Goal: Information Seeking & Learning: Learn about a topic

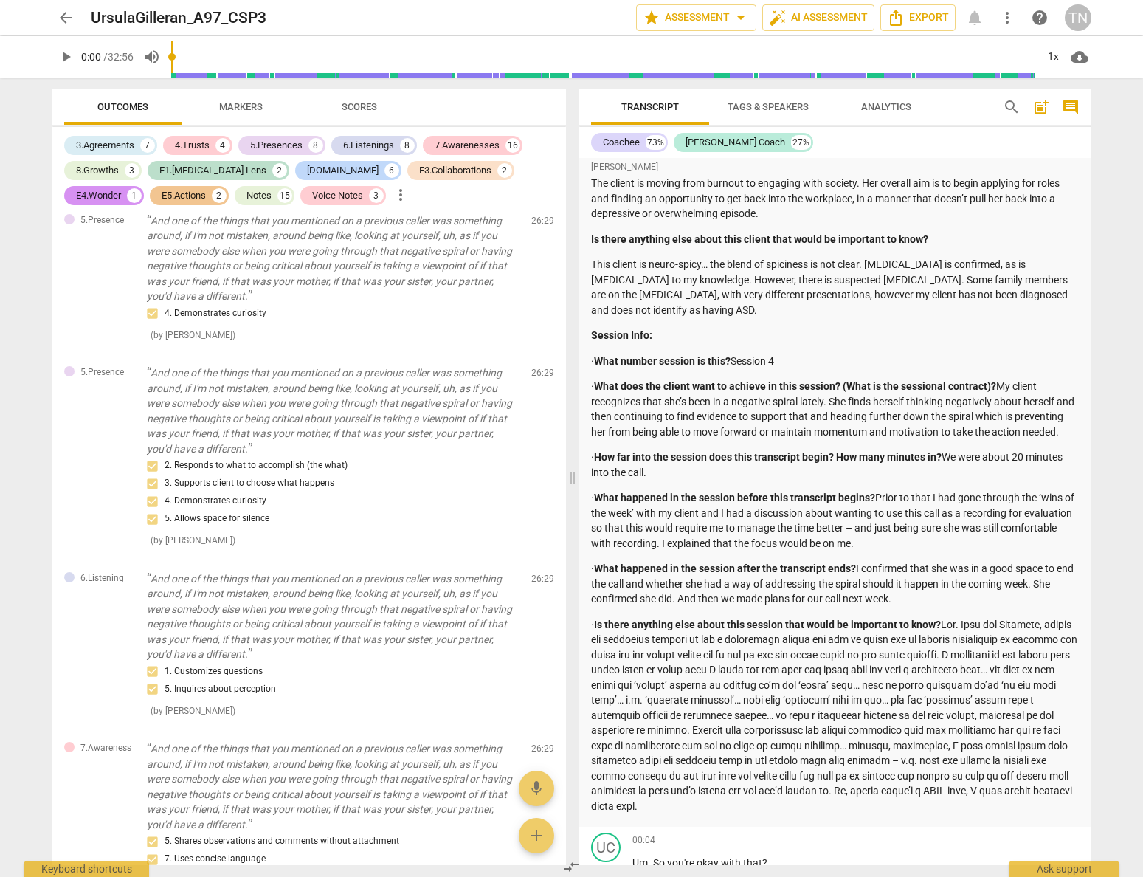
scroll to position [280, 0]
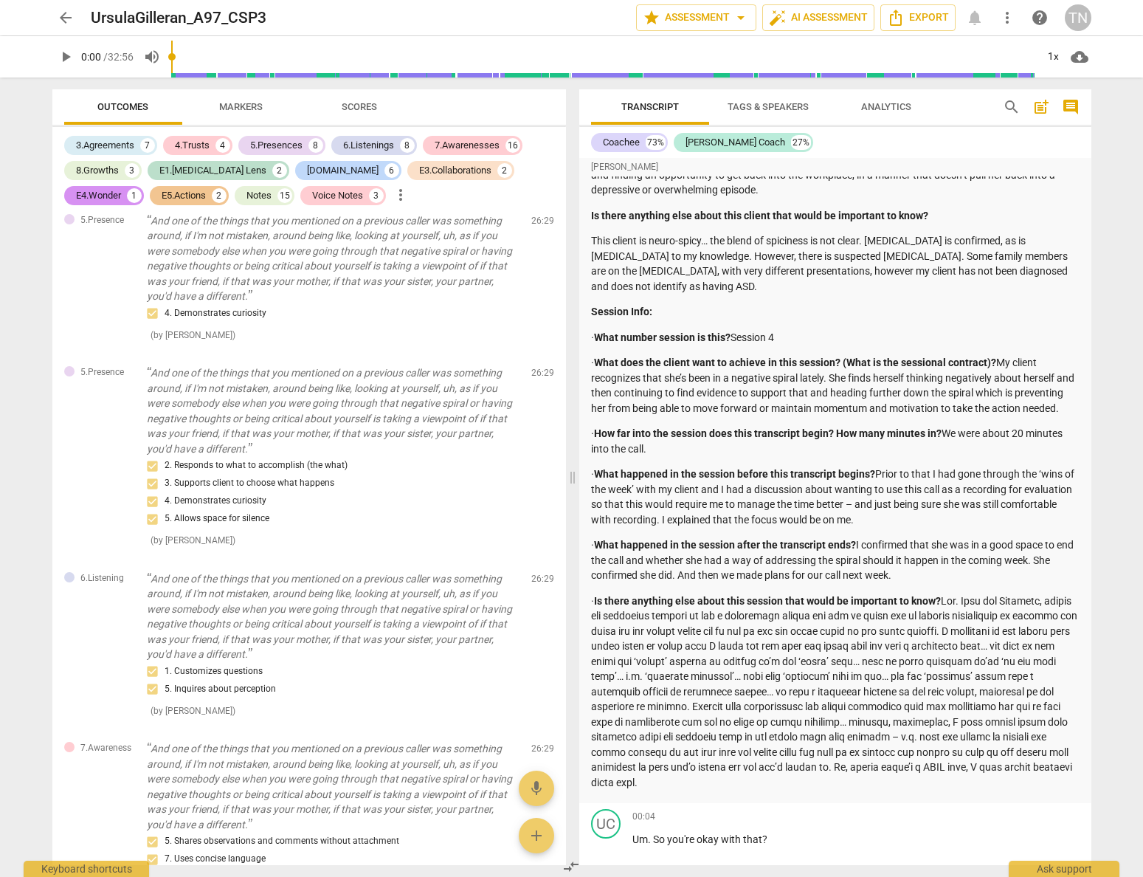
click at [881, 108] on span "Analytics" at bounding box center [886, 106] width 50 height 11
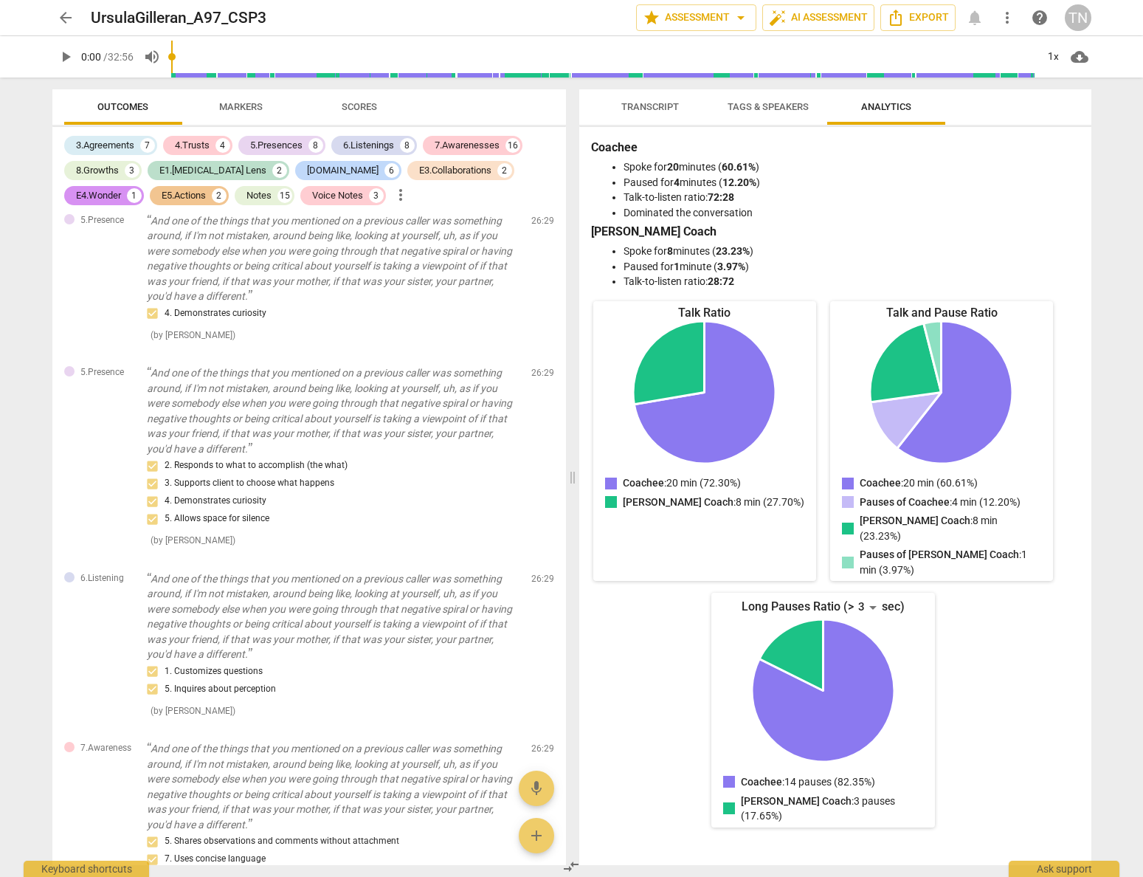
click at [60, 13] on span "arrow_back" at bounding box center [66, 18] width 18 height 18
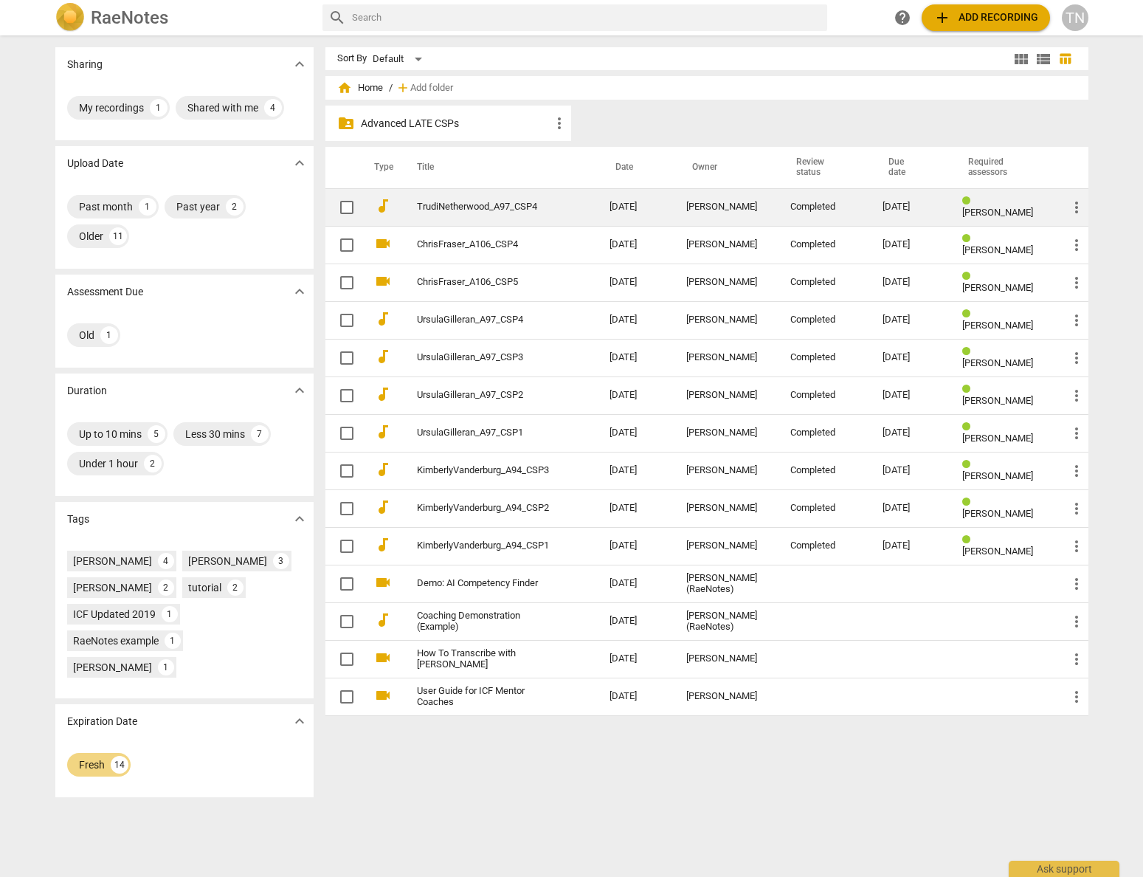
click at [504, 201] on link "TrudiNetherwood_A97_CSP4" at bounding box center [486, 206] width 139 height 11
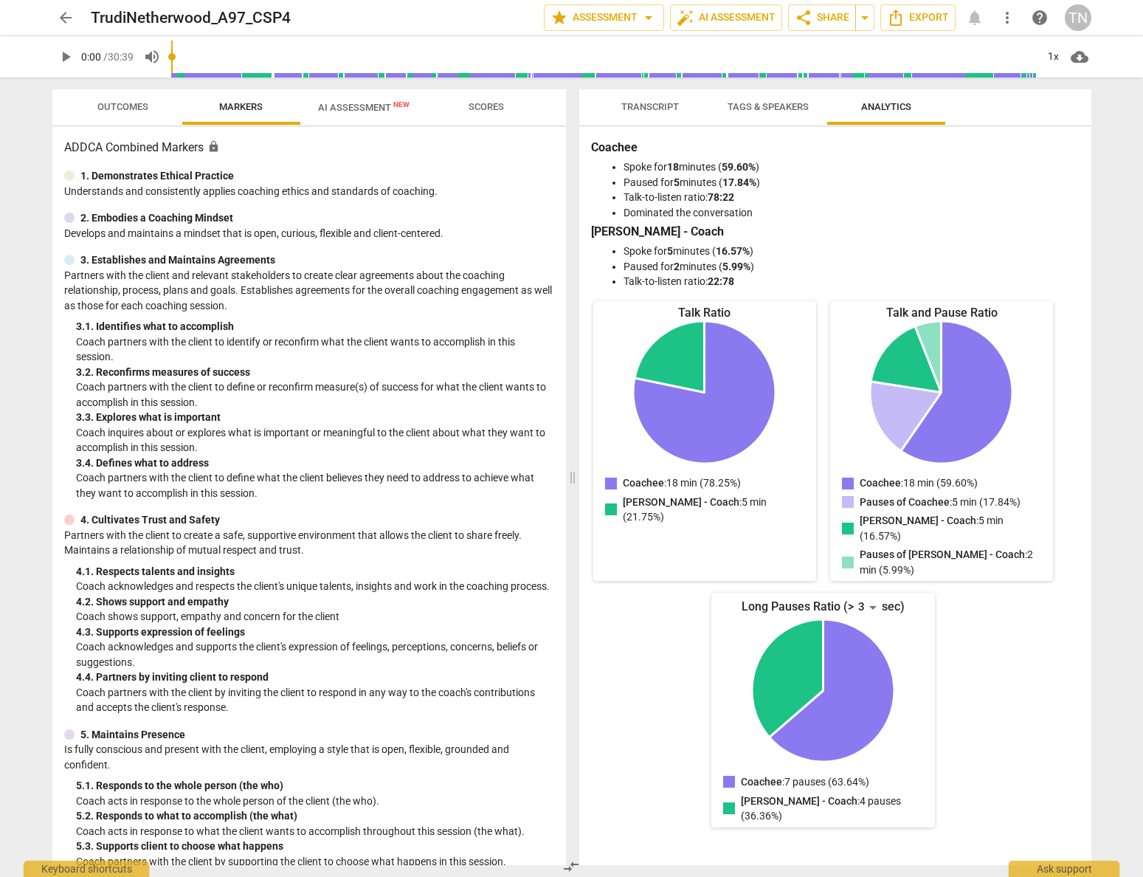
click at [654, 106] on span "Transcript" at bounding box center [650, 106] width 58 height 11
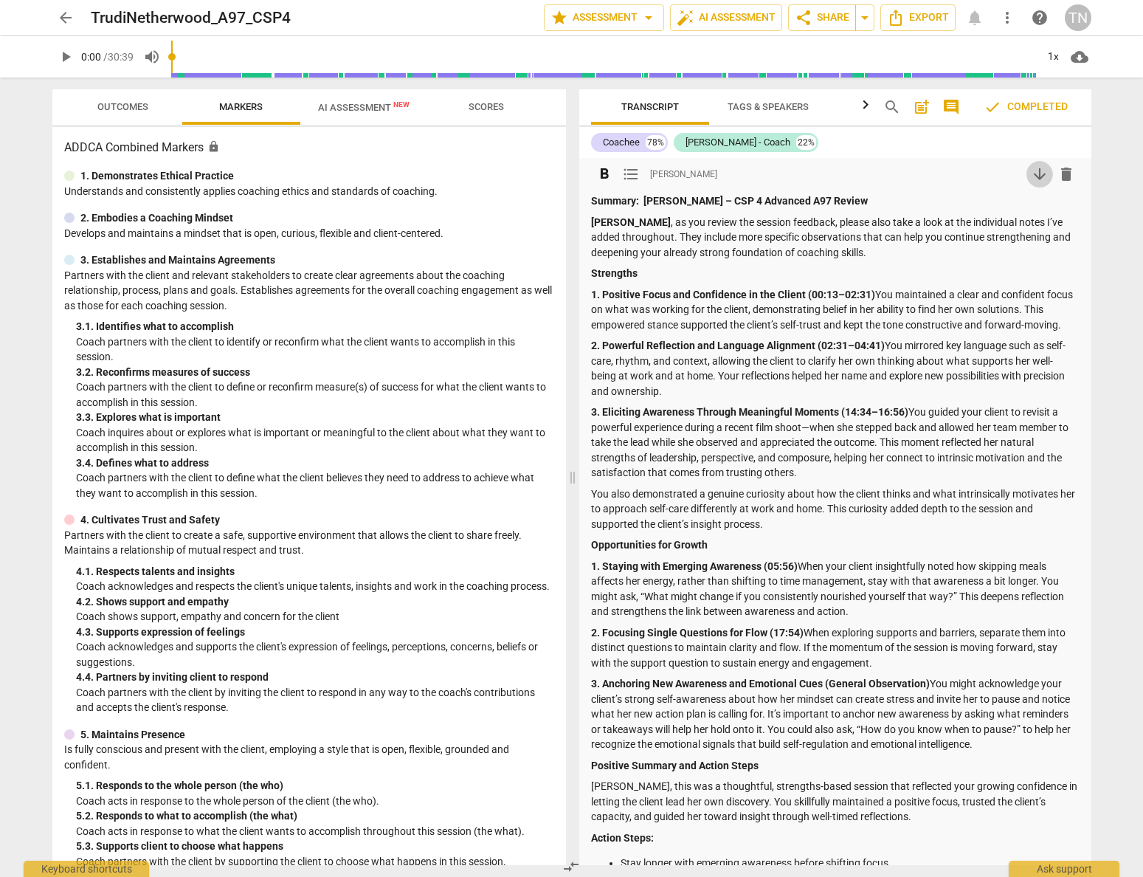
click at [1039, 175] on span "arrow_downward" at bounding box center [1040, 174] width 18 height 18
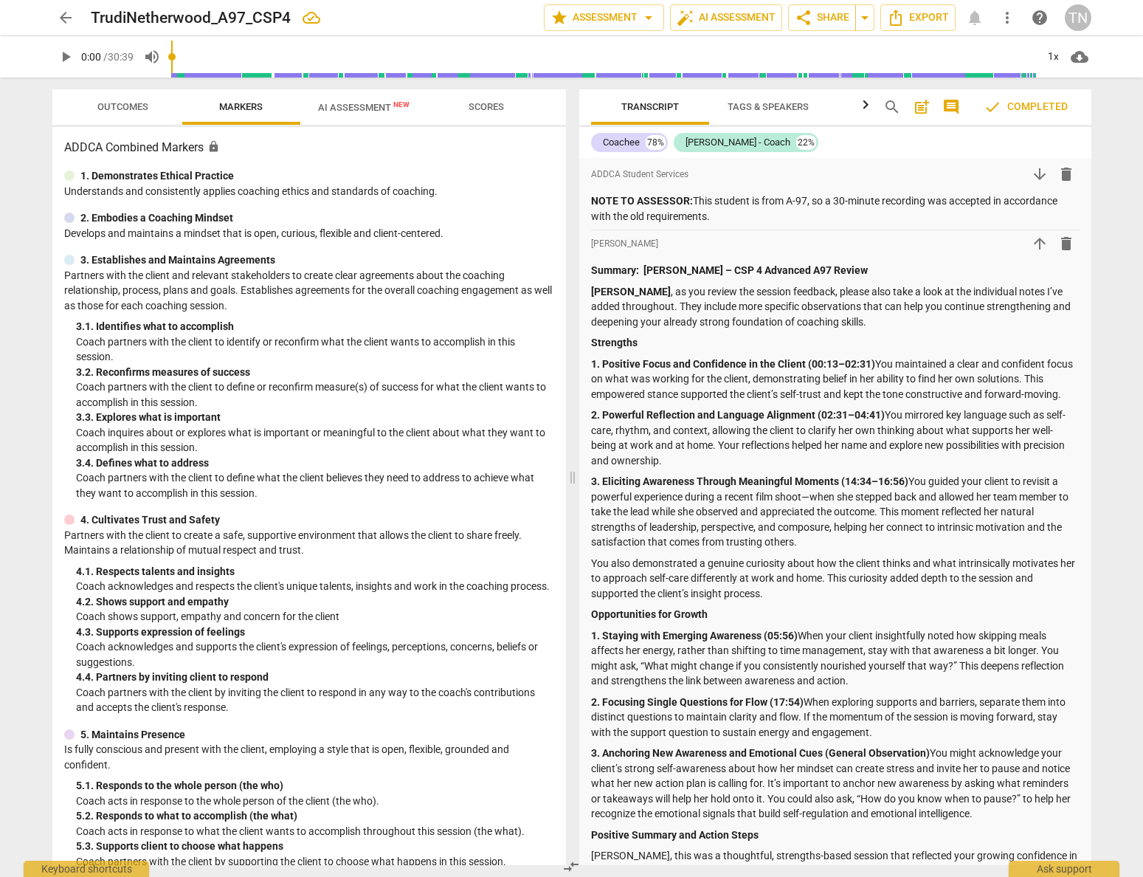
click at [1039, 175] on span "arrow_downward" at bounding box center [1040, 174] width 18 height 18
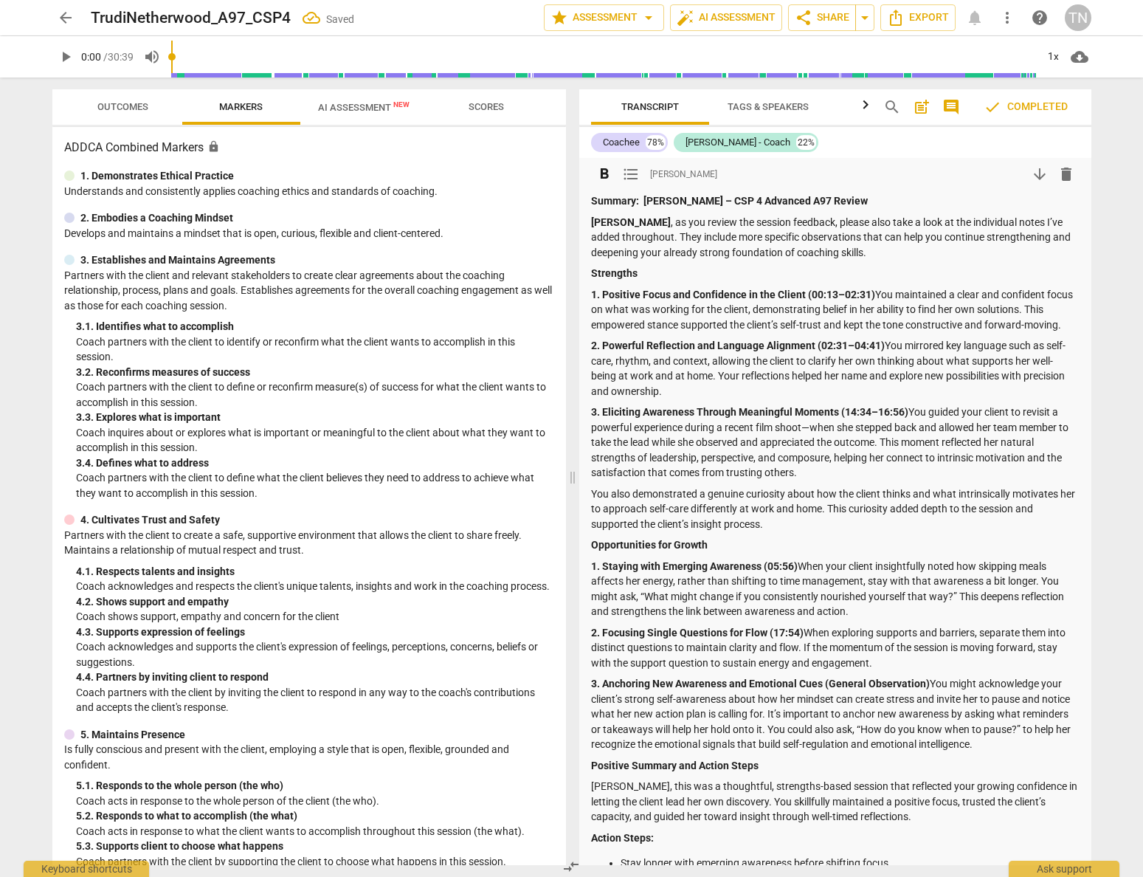
click at [635, 176] on span "format_list_bulleted" at bounding box center [631, 174] width 18 height 18
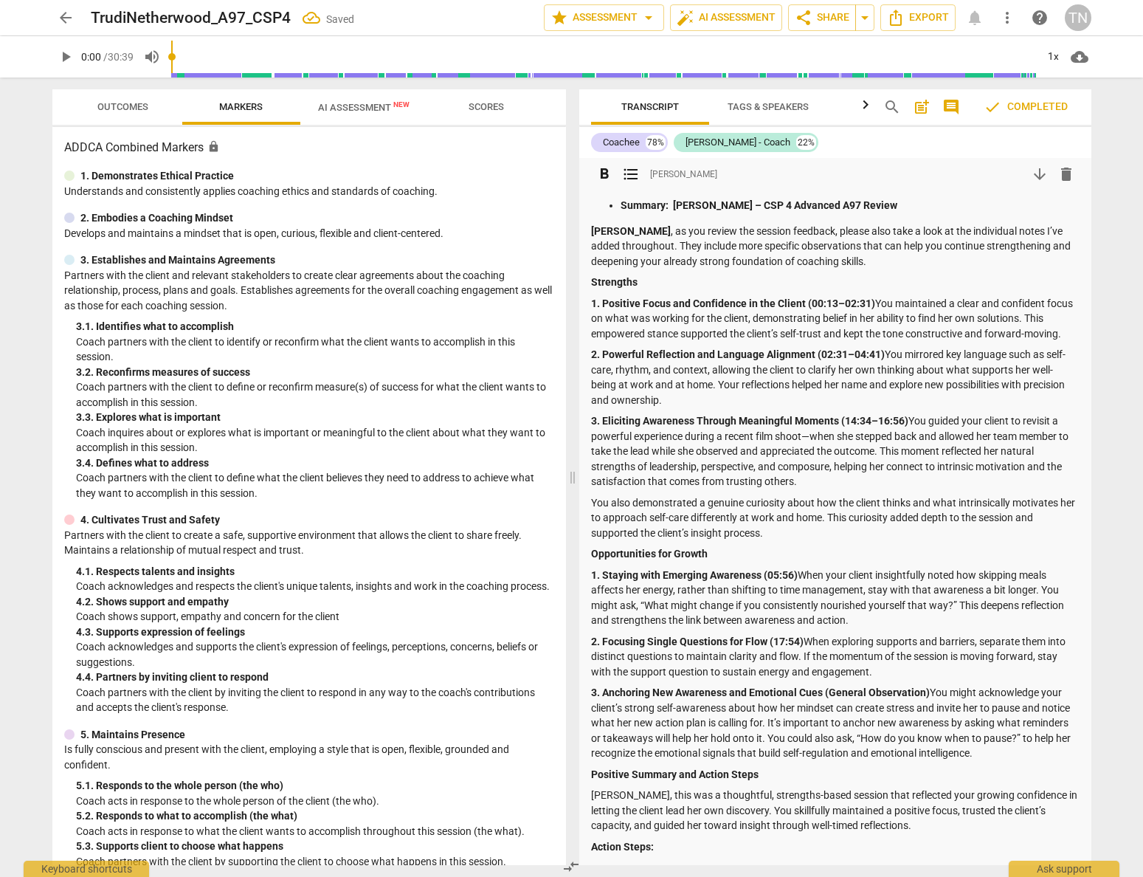
click at [635, 176] on span "format_list_bulleted" at bounding box center [631, 174] width 18 height 18
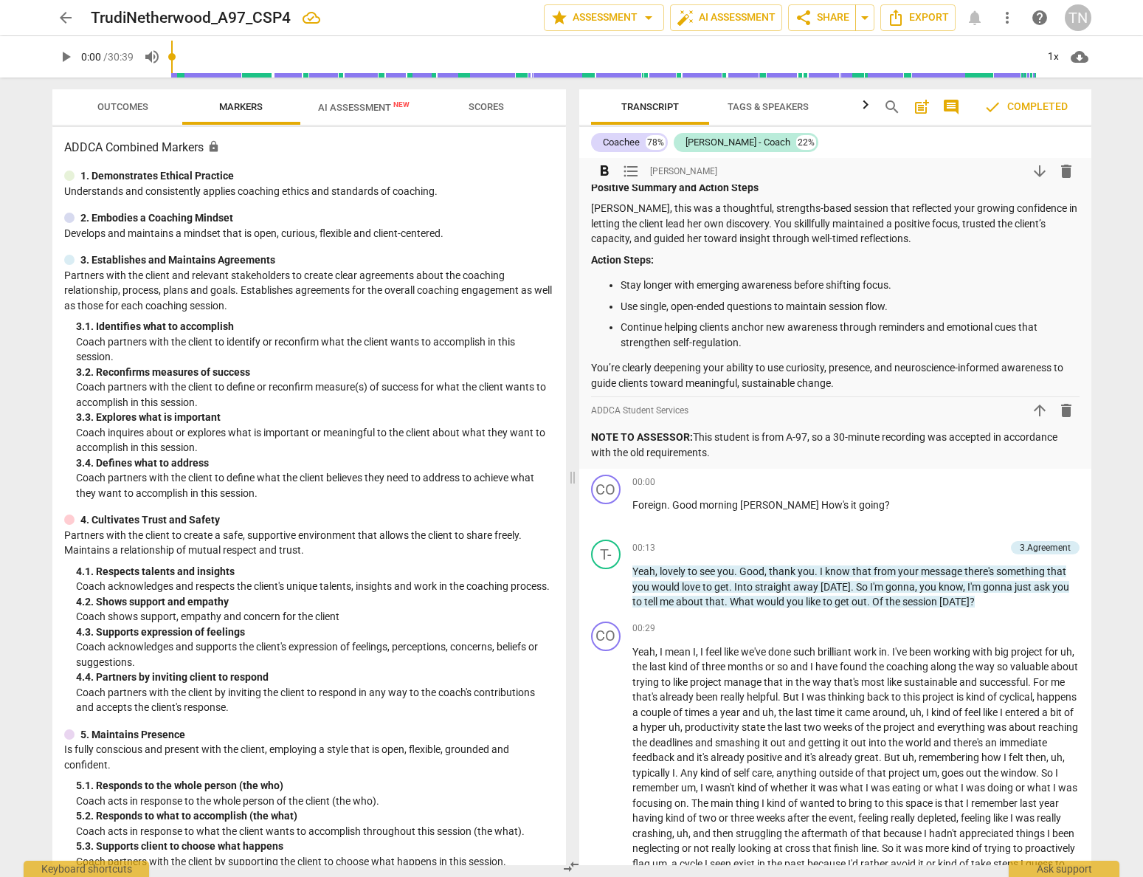
scroll to position [587, 0]
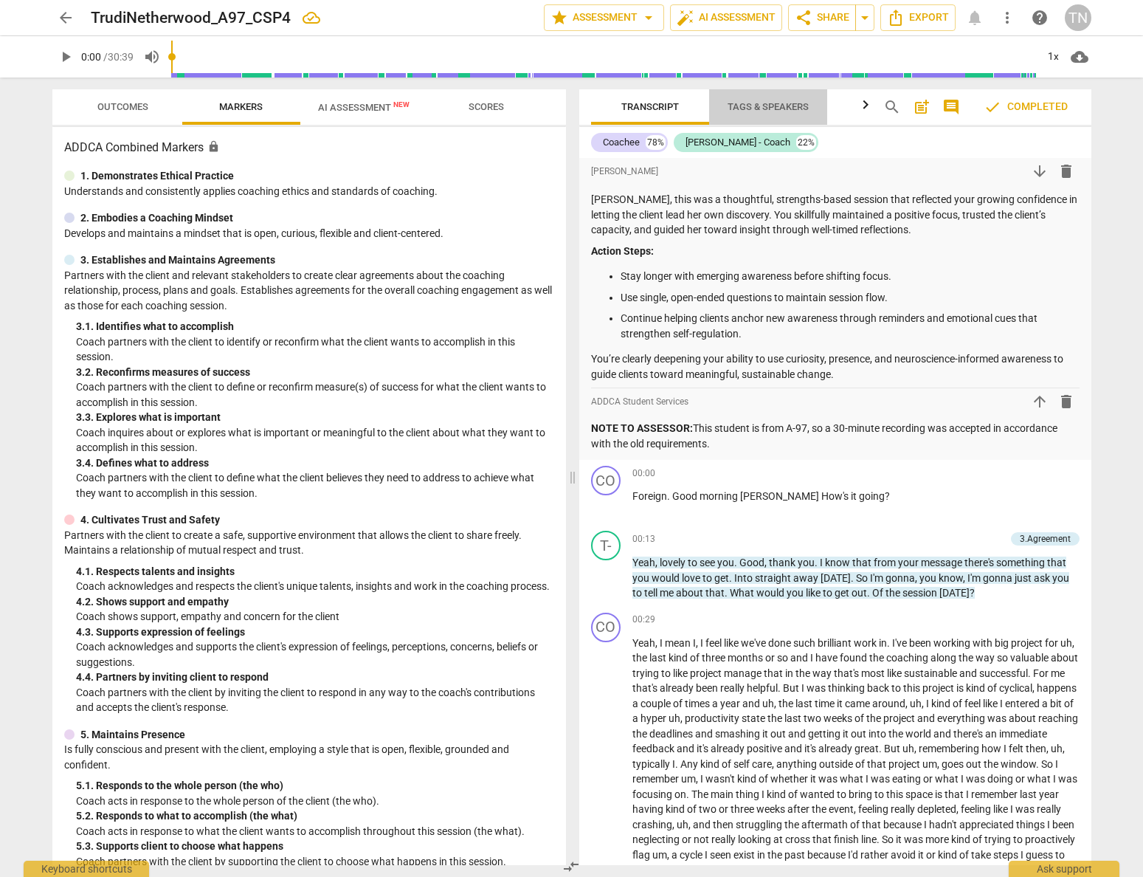
click at [790, 102] on span "Tags & Speakers" at bounding box center [768, 106] width 81 height 11
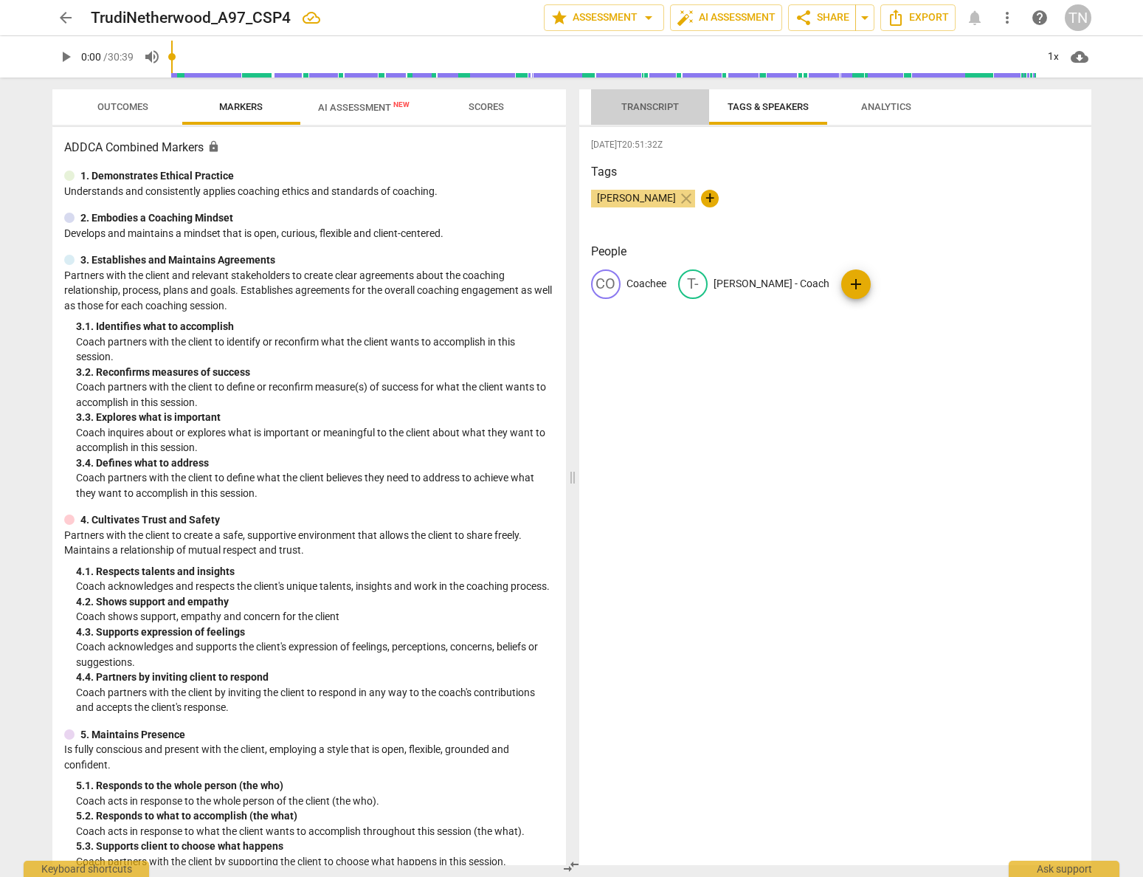
click at [657, 108] on span "Transcript" at bounding box center [650, 106] width 58 height 11
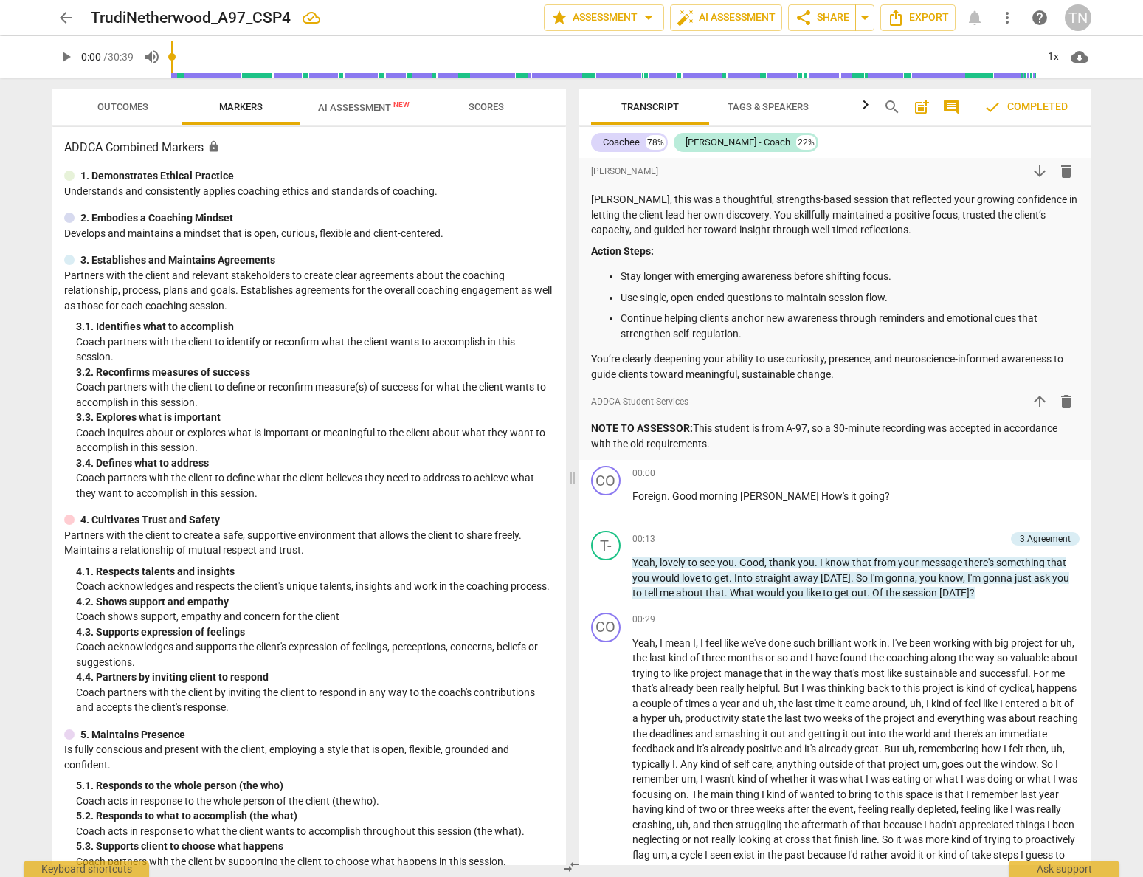
click at [483, 111] on span "Scores" at bounding box center [486, 106] width 35 height 11
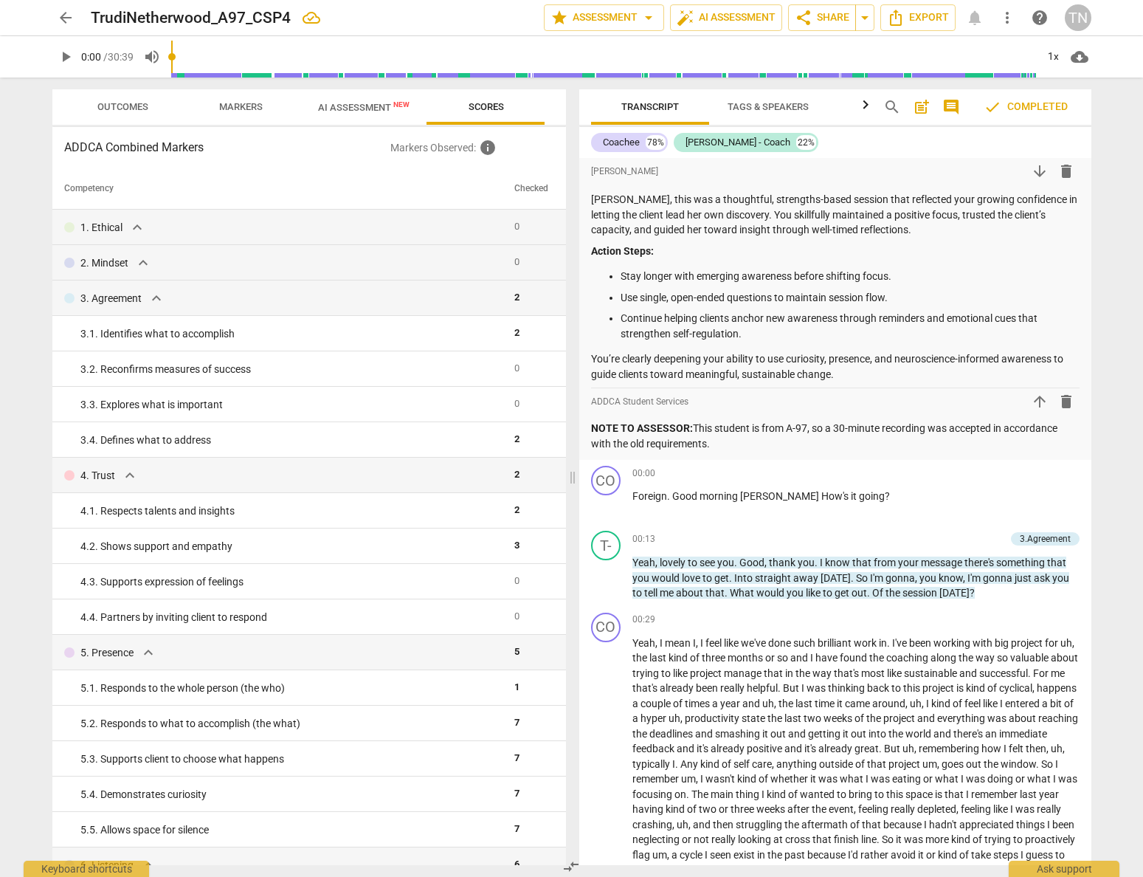
click at [137, 105] on span "Outcomes" at bounding box center [122, 106] width 51 height 11
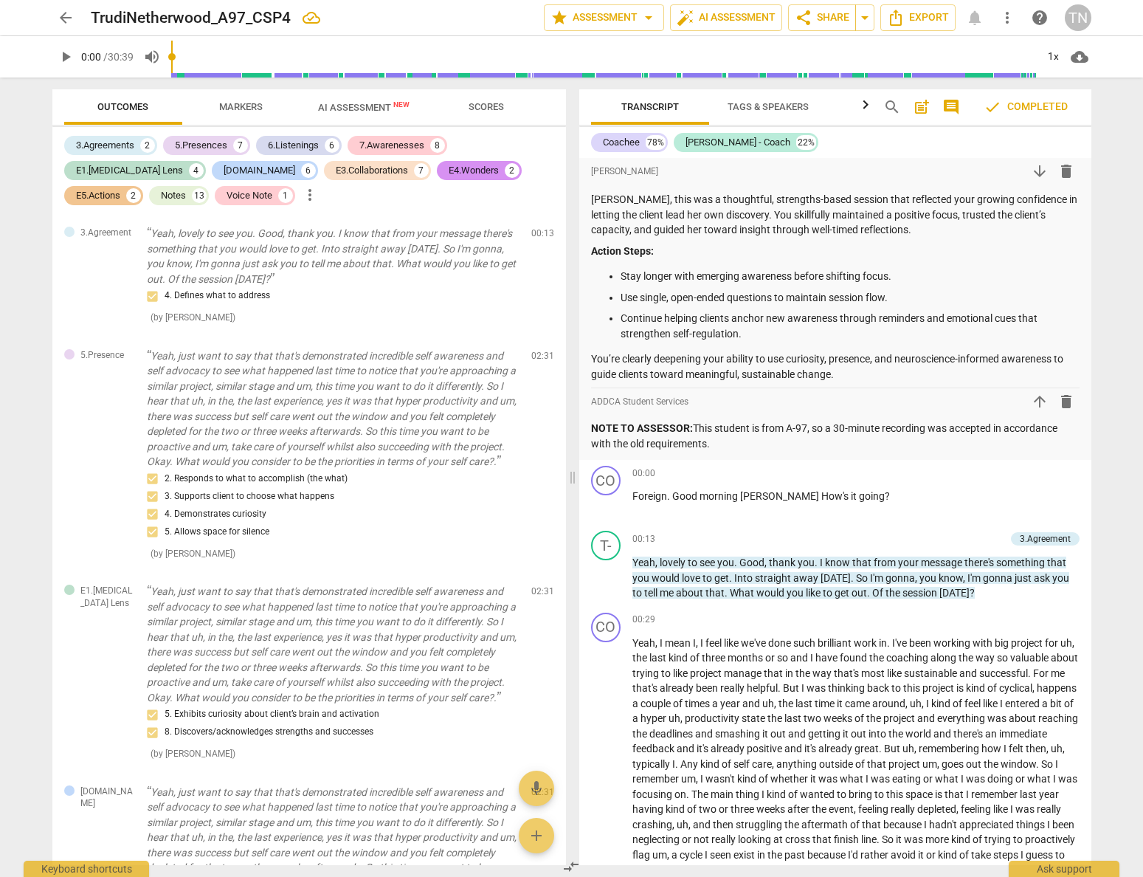
click at [240, 106] on span "Markers" at bounding box center [241, 106] width 44 height 11
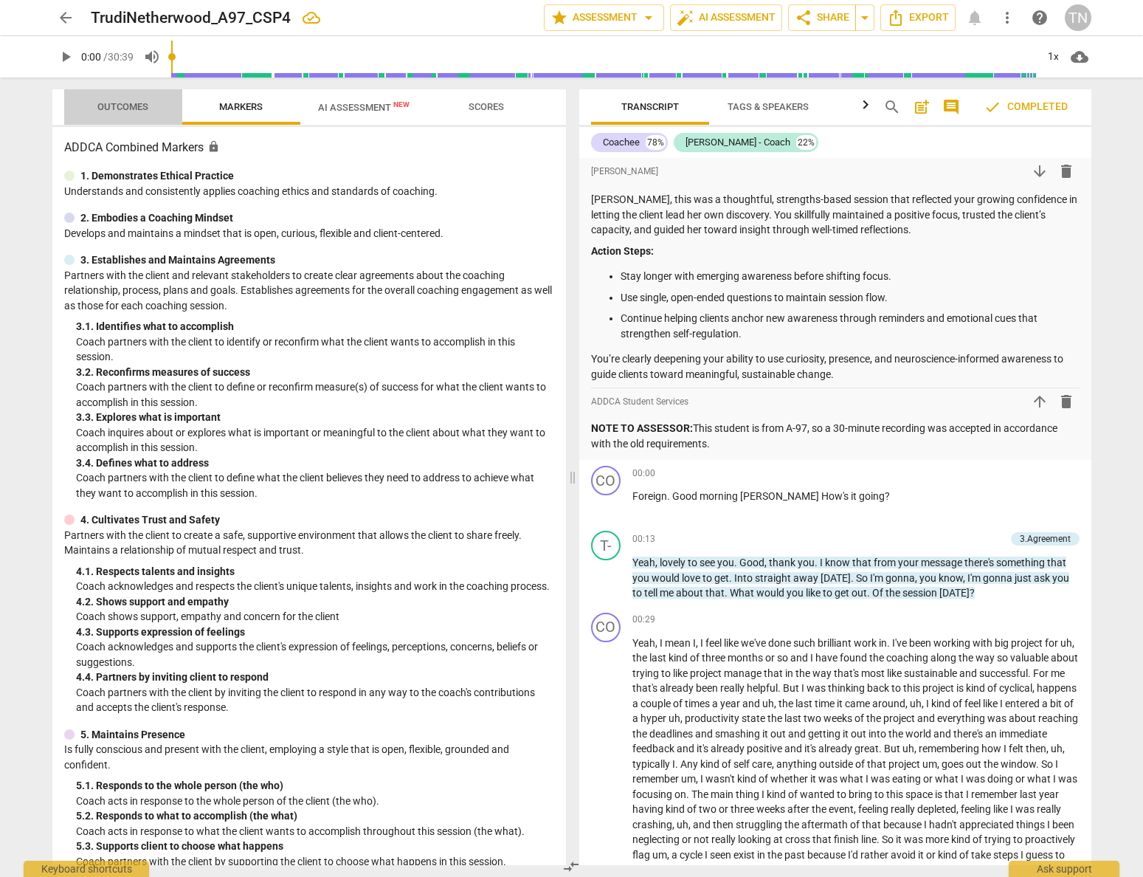
click at [124, 94] on button "Outcomes" at bounding box center [123, 106] width 118 height 35
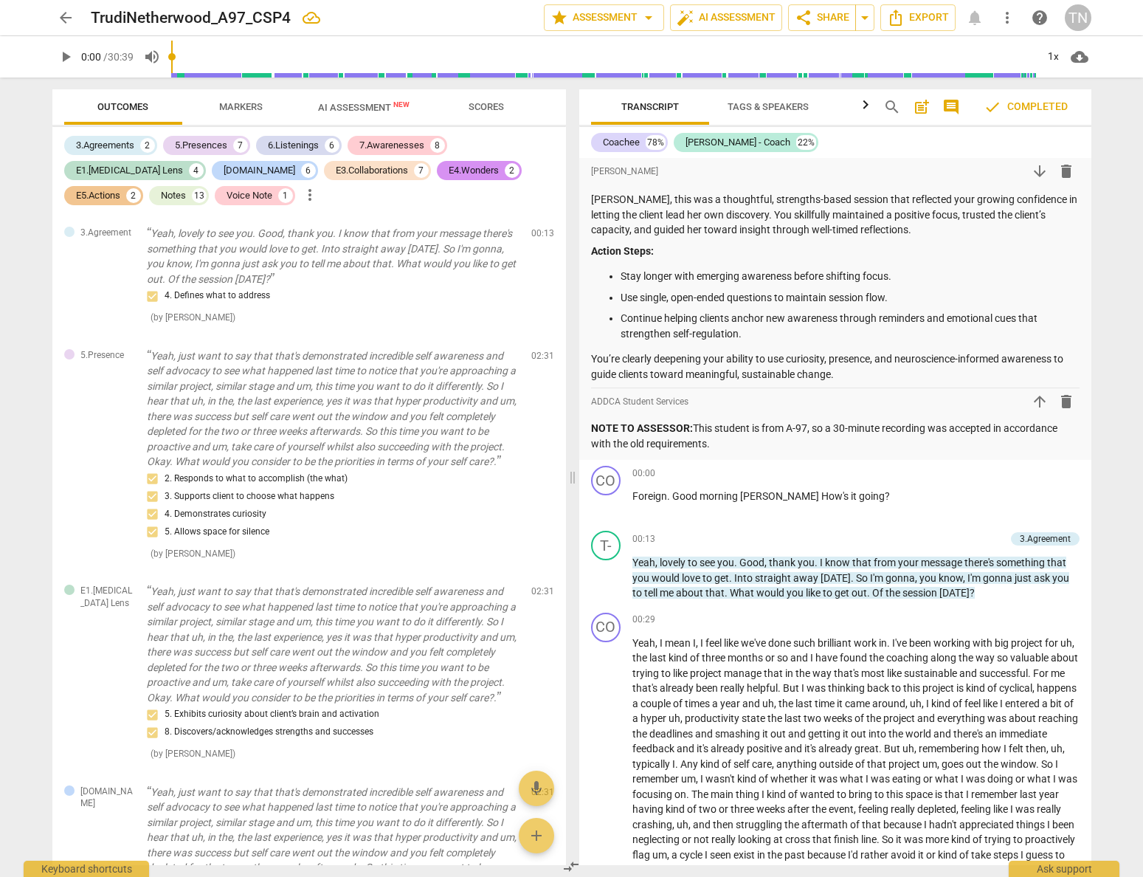
click at [301, 195] on span "more_vert" at bounding box center [310, 195] width 18 height 18
click at [55, 89] on div at bounding box center [571, 438] width 1143 height 877
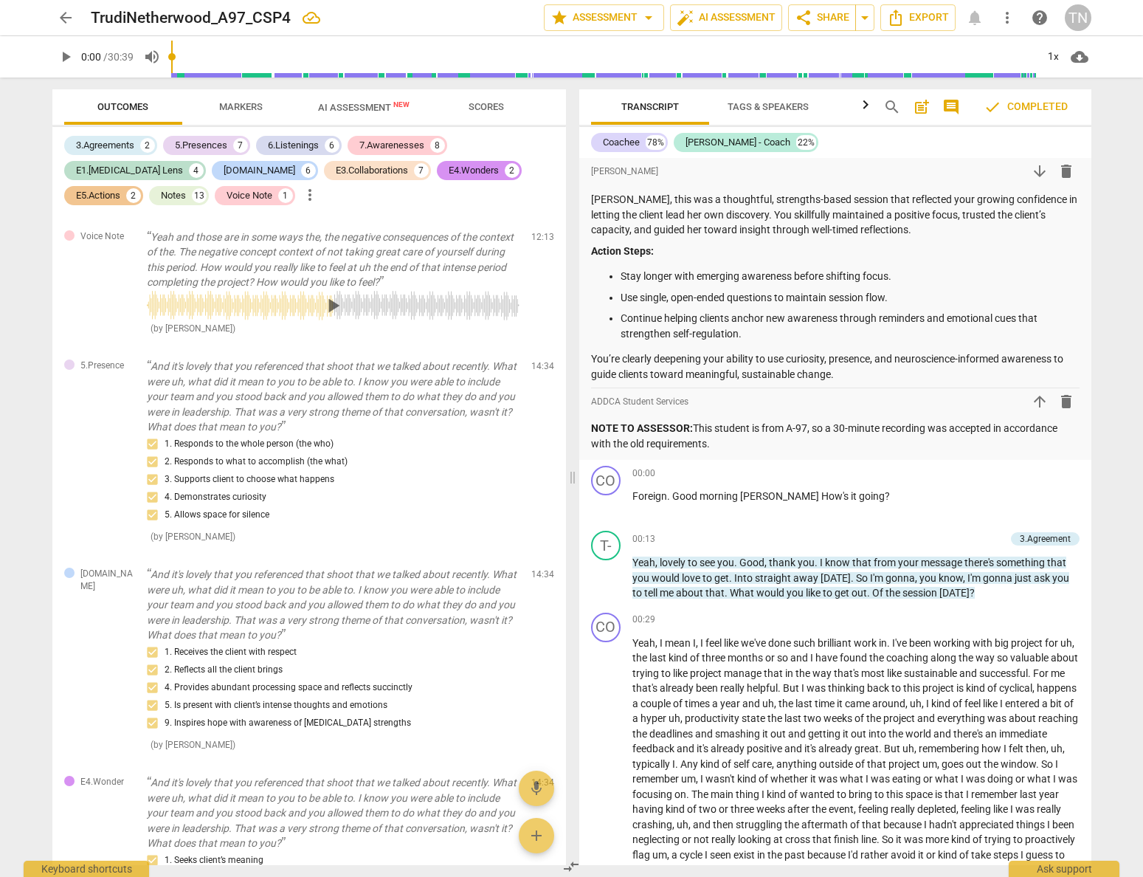
scroll to position [4165, 0]
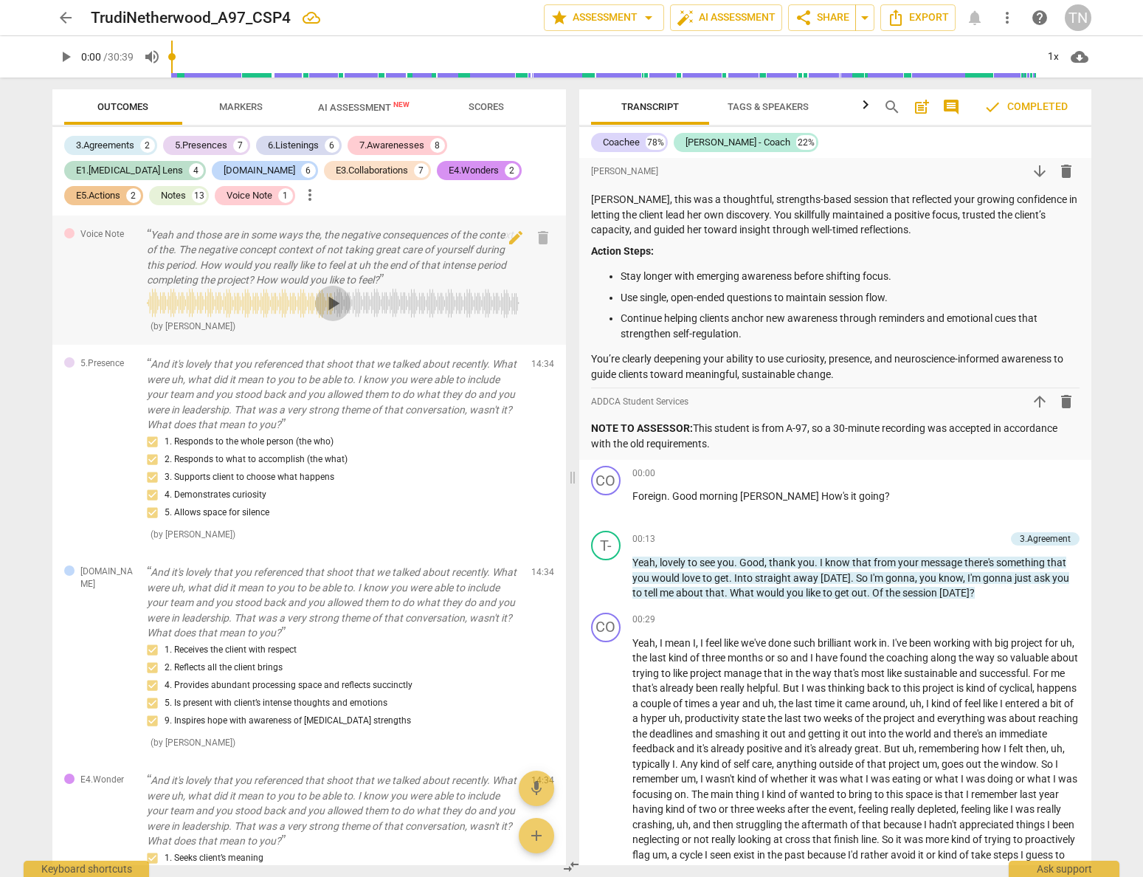
click at [339, 315] on span "play_arrow" at bounding box center [333, 303] width 24 height 24
click at [339, 315] on span "pause" at bounding box center [333, 303] width 24 height 24
click at [339, 315] on span "play_arrow" at bounding box center [333, 303] width 24 height 24
click at [337, 315] on span "pause" at bounding box center [333, 303] width 24 height 24
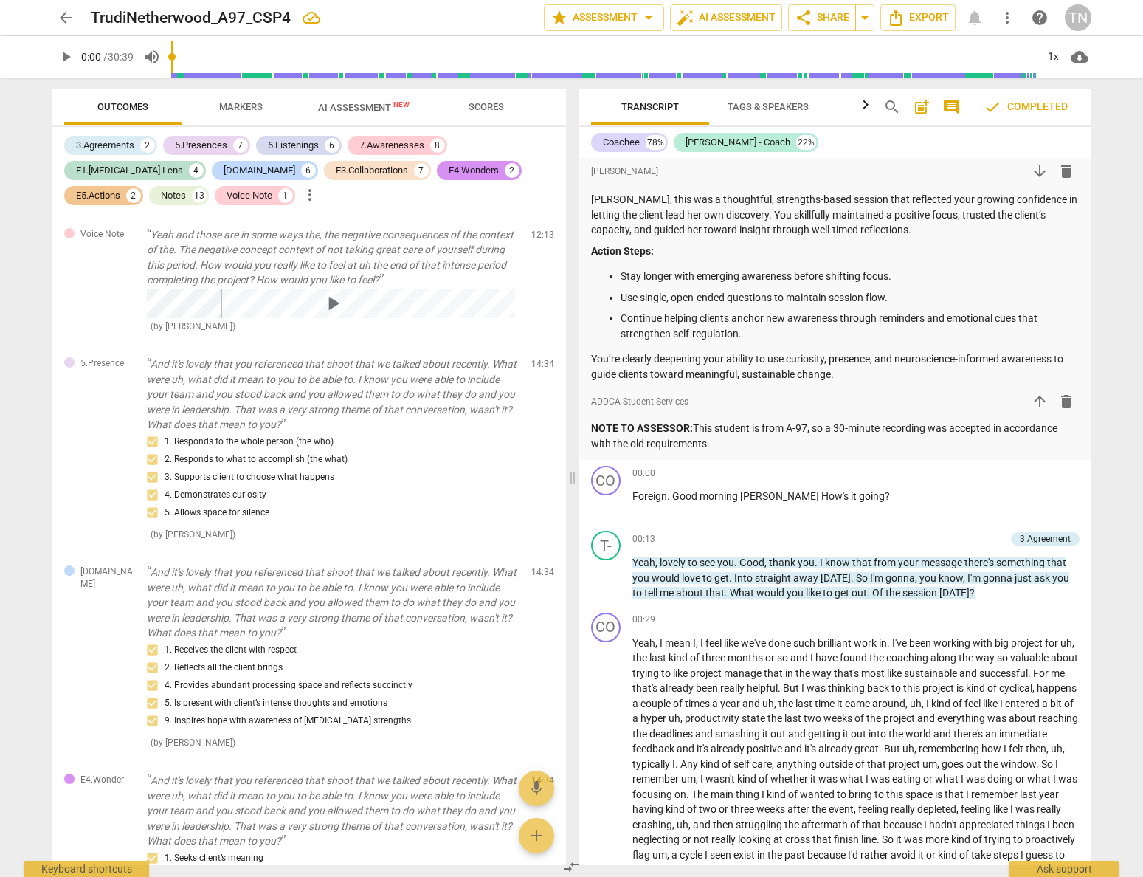
click at [67, 55] on span "play_arrow" at bounding box center [66, 57] width 18 height 18
type input "5"
click at [161, 58] on span "volume_up" at bounding box center [152, 57] width 18 height 18
type input "0"
type input "7"
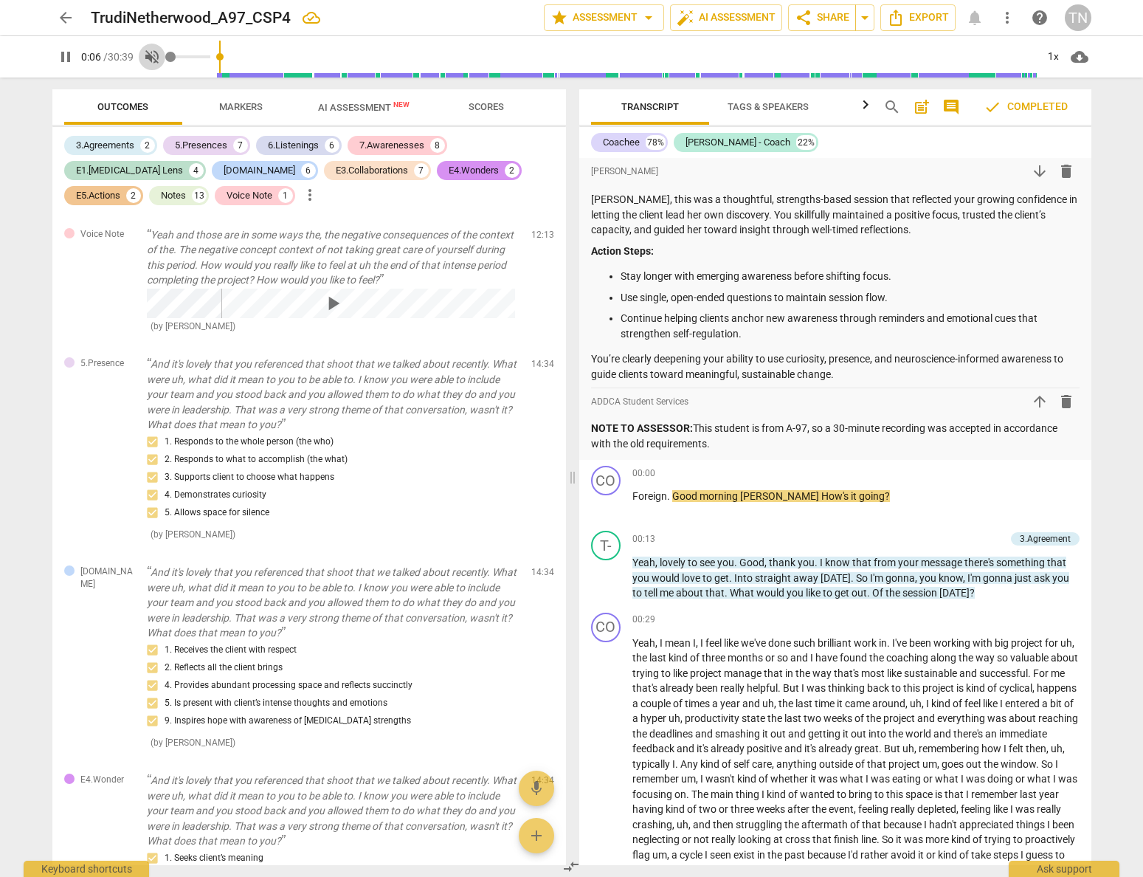
click at [160, 57] on span "volume_off" at bounding box center [152, 57] width 18 height 18
type input "1"
drag, startPoint x: 72, startPoint y: 62, endPoint x: 77, endPoint y: 72, distance: 11.2
click at [72, 62] on span "pause" at bounding box center [66, 57] width 18 height 18
type input "12"
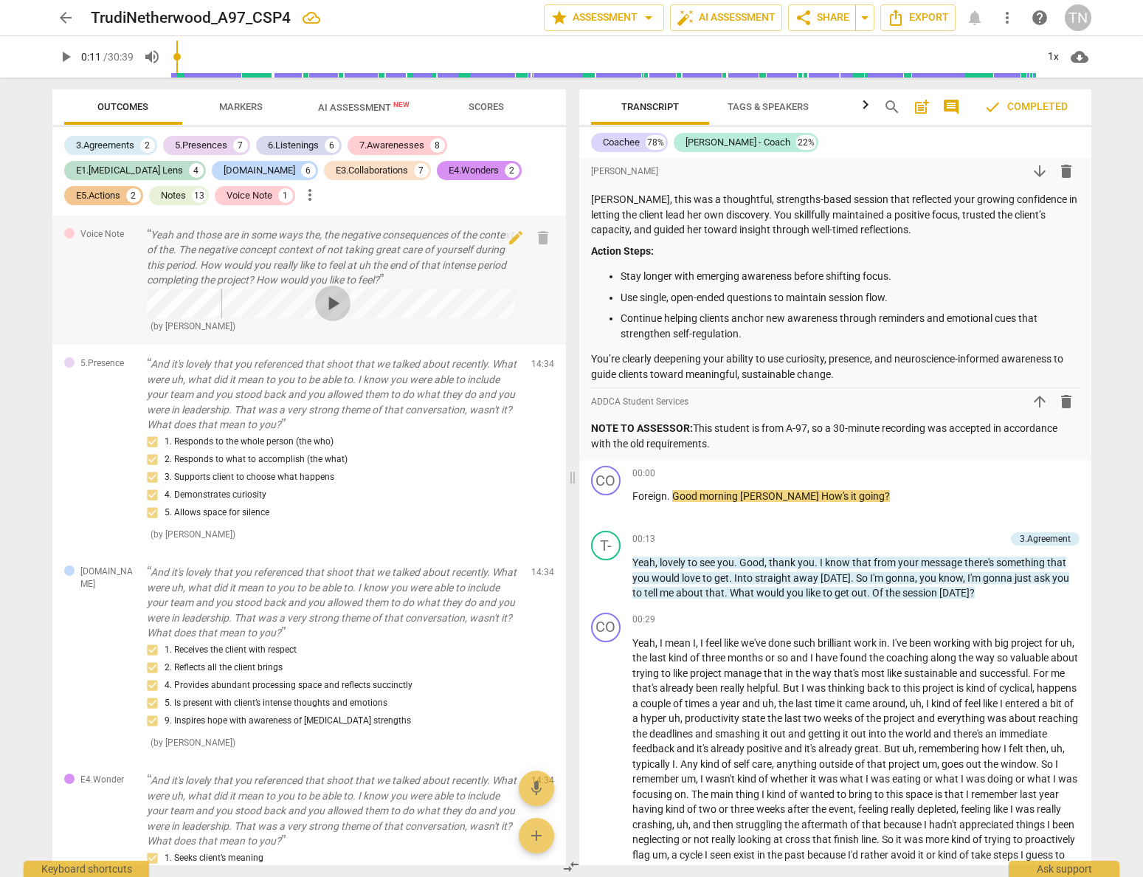
click at [334, 315] on span "play_arrow" at bounding box center [333, 303] width 24 height 24
click at [334, 315] on span "pause" at bounding box center [333, 303] width 24 height 24
